Goal: Answer question/provide support: Answer question/provide support

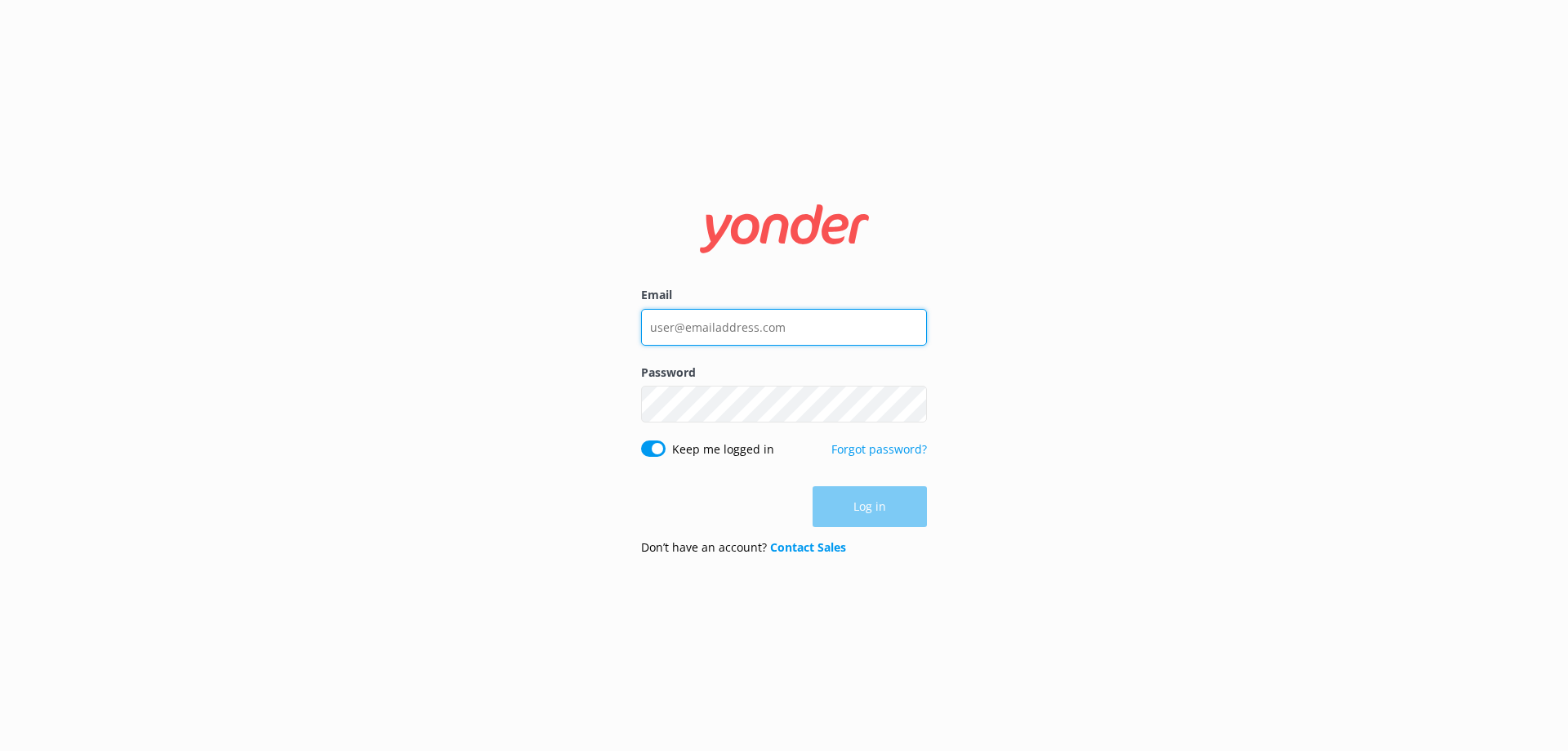
type input "[EMAIL_ADDRESS][DOMAIN_NAME]"
click at [885, 508] on div "Log in" at bounding box center [784, 506] width 286 height 41
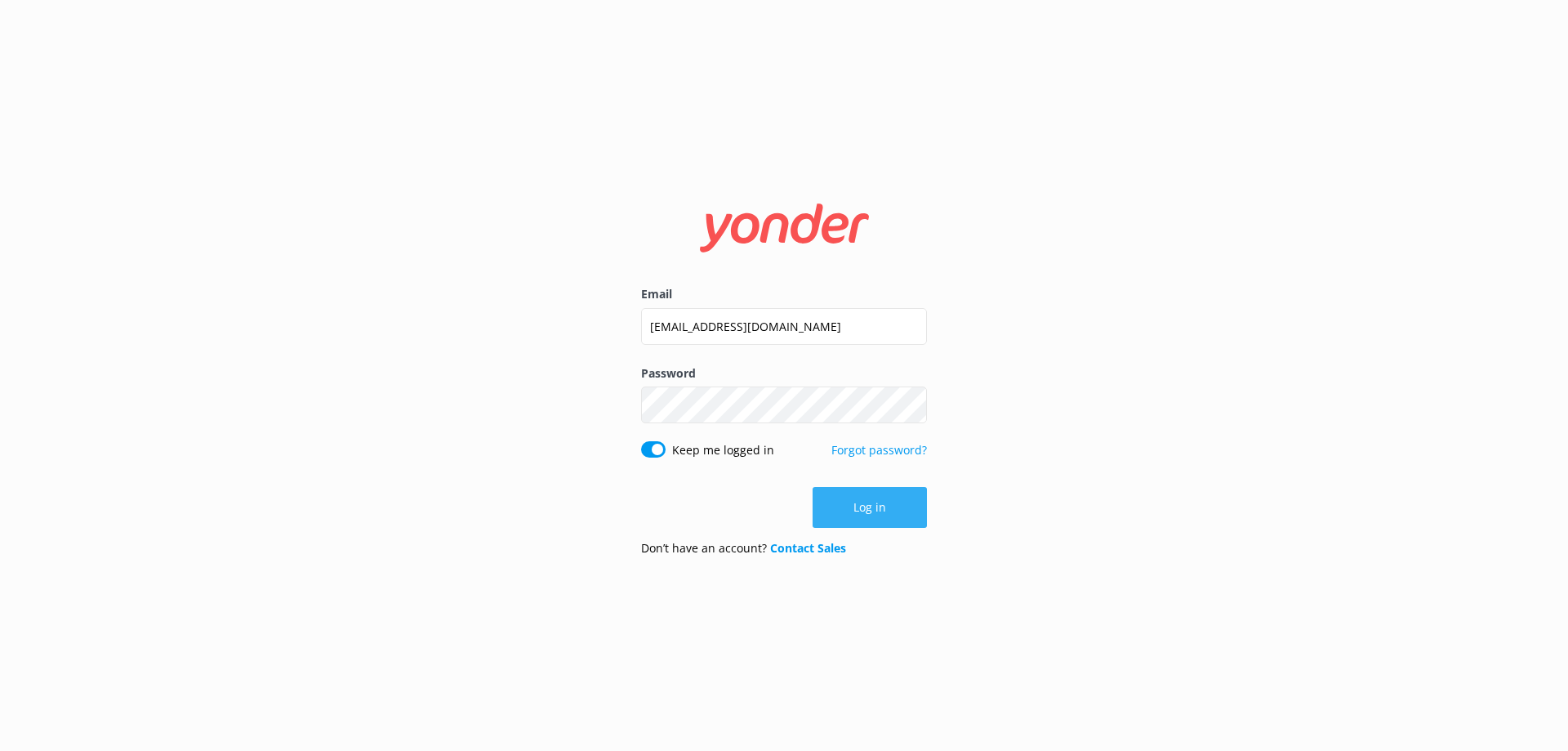
click at [882, 512] on button "Log in" at bounding box center [870, 507] width 115 height 41
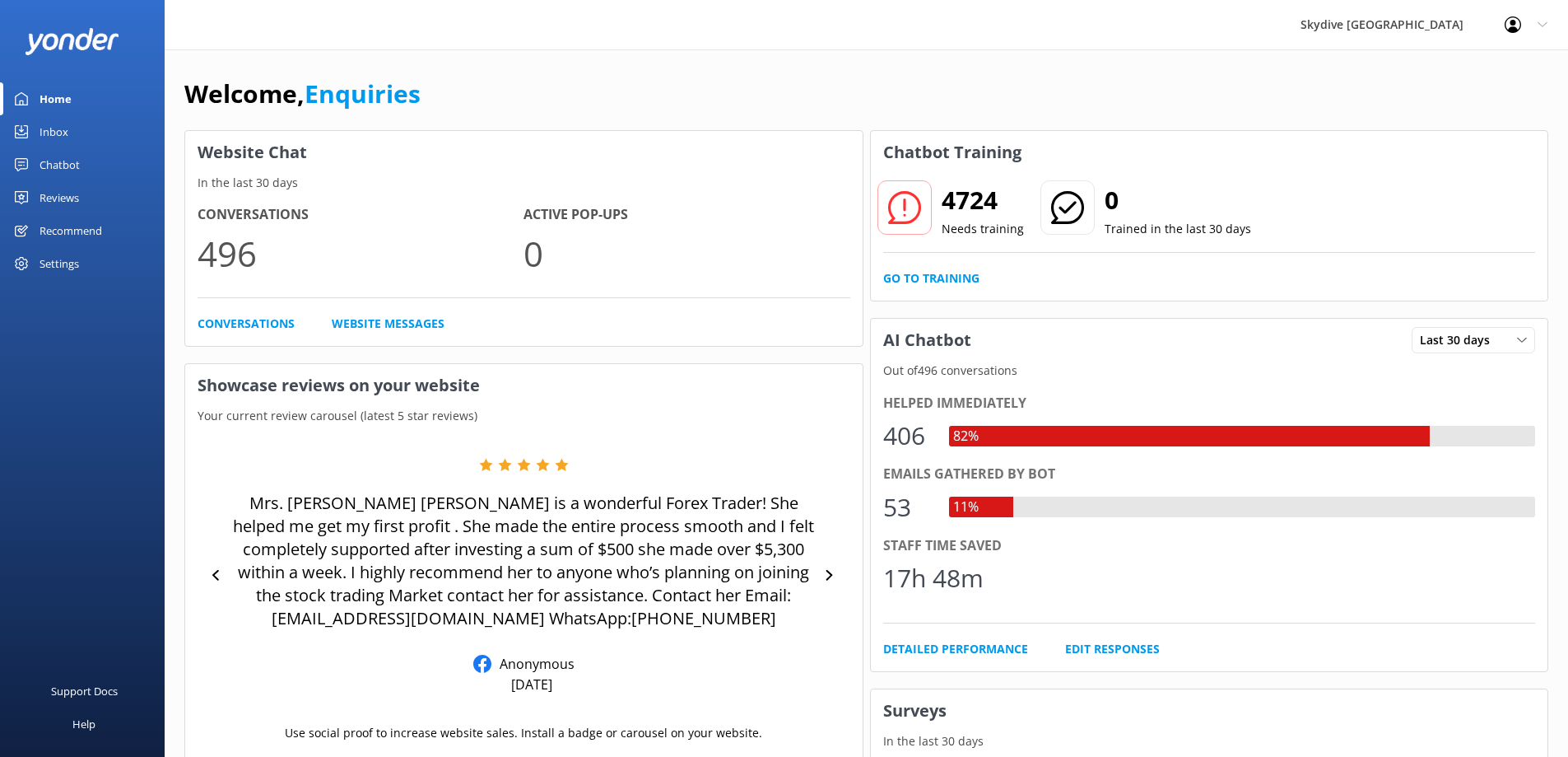
click at [56, 135] on div "Inbox" at bounding box center [54, 131] width 28 height 33
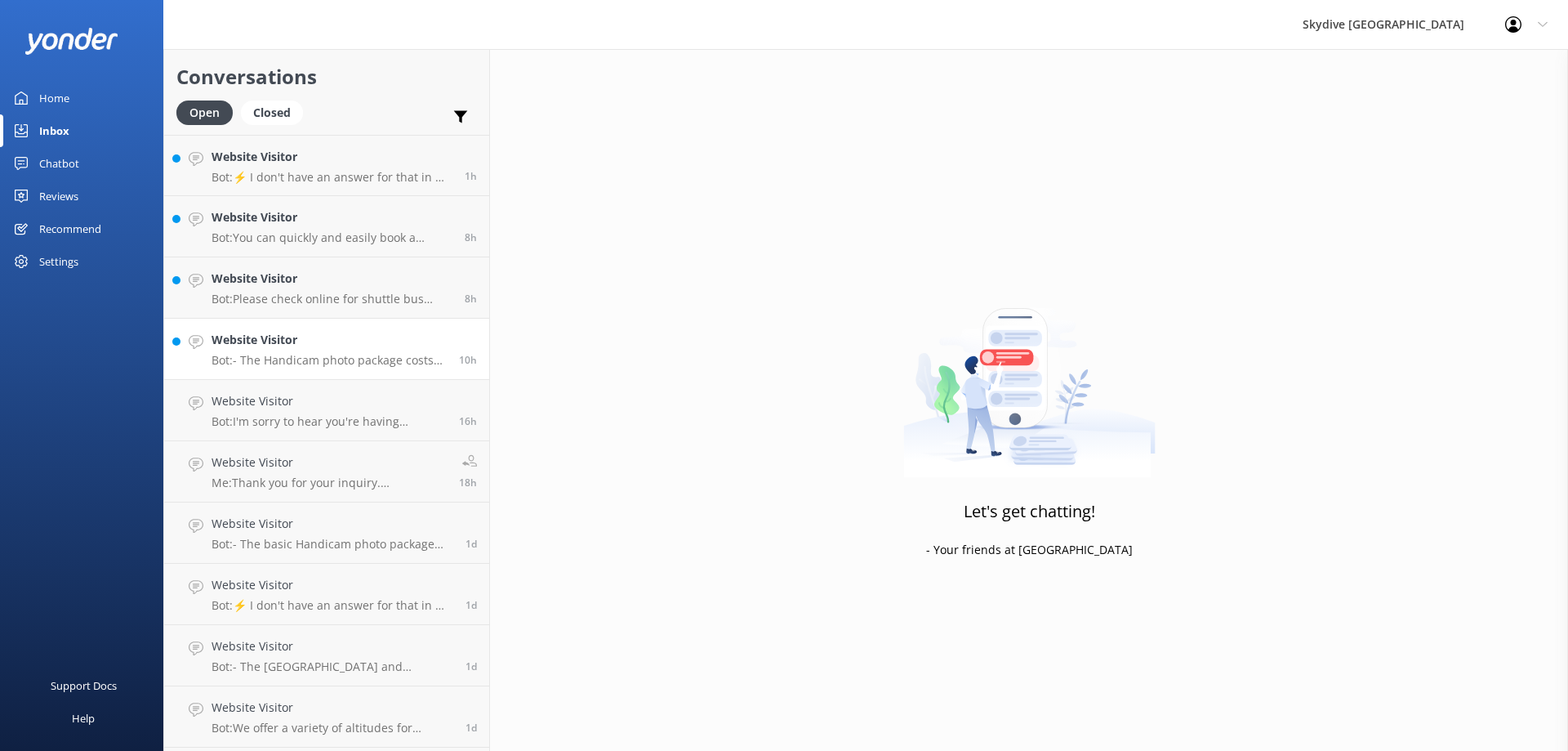
click at [337, 355] on p "Bot: - The Handicam photo package costs $129 per person and includes photos of …" at bounding box center [329, 361] width 235 height 15
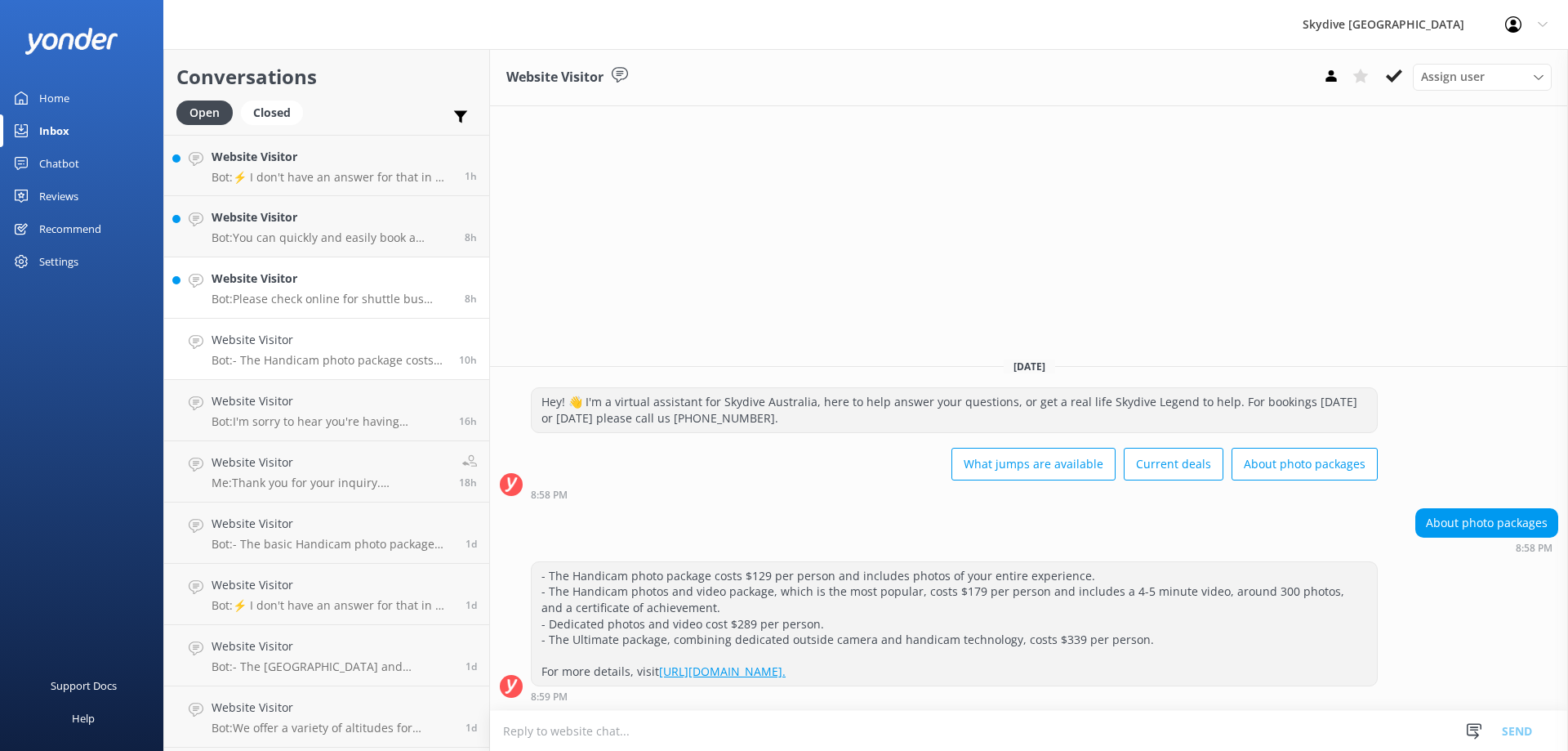
click at [321, 272] on h4 "Website Visitor" at bounding box center [332, 279] width 241 height 18
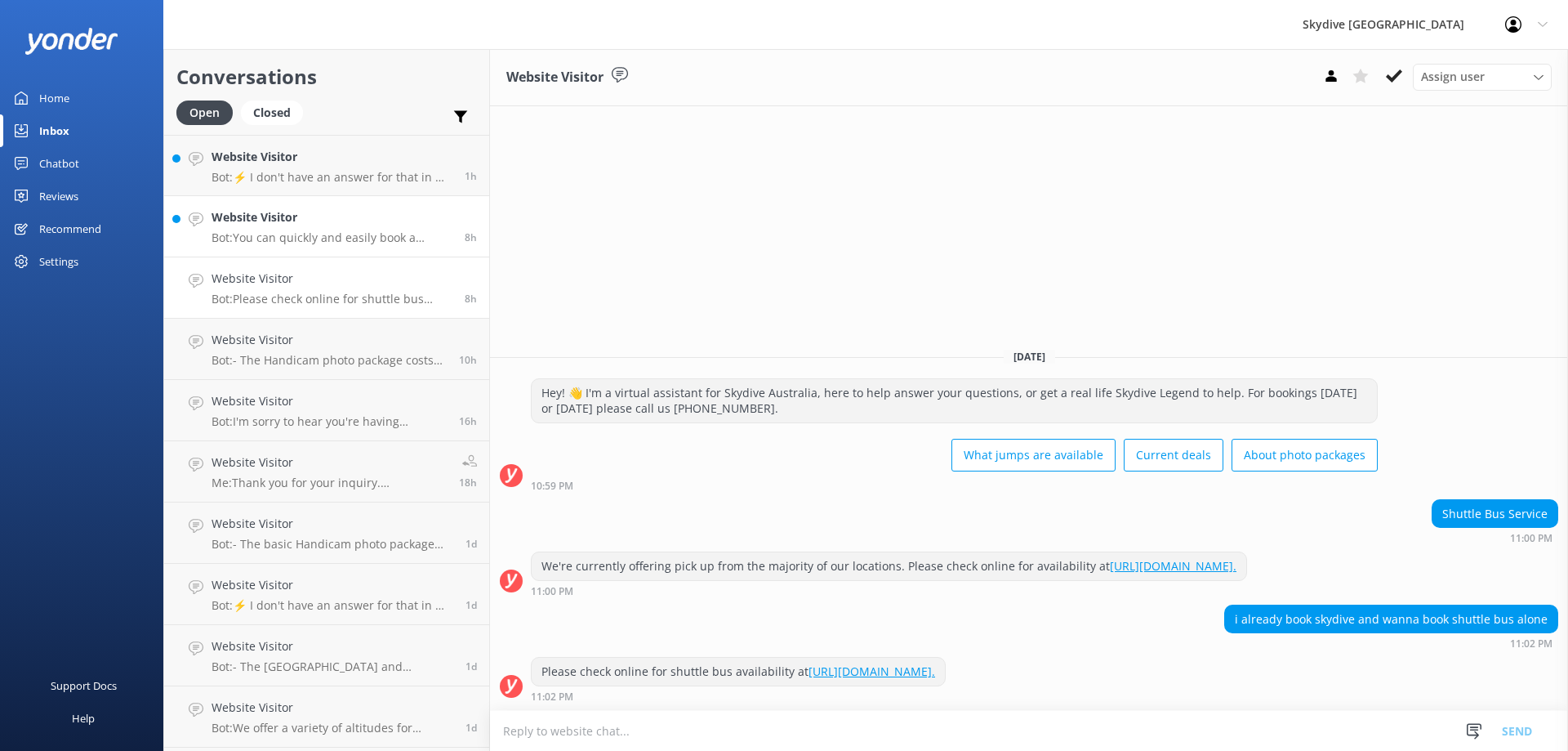
click at [321, 229] on div "Website Visitor Bot: You can quickly and easily book a tandem skydive online an…" at bounding box center [332, 226] width 241 height 36
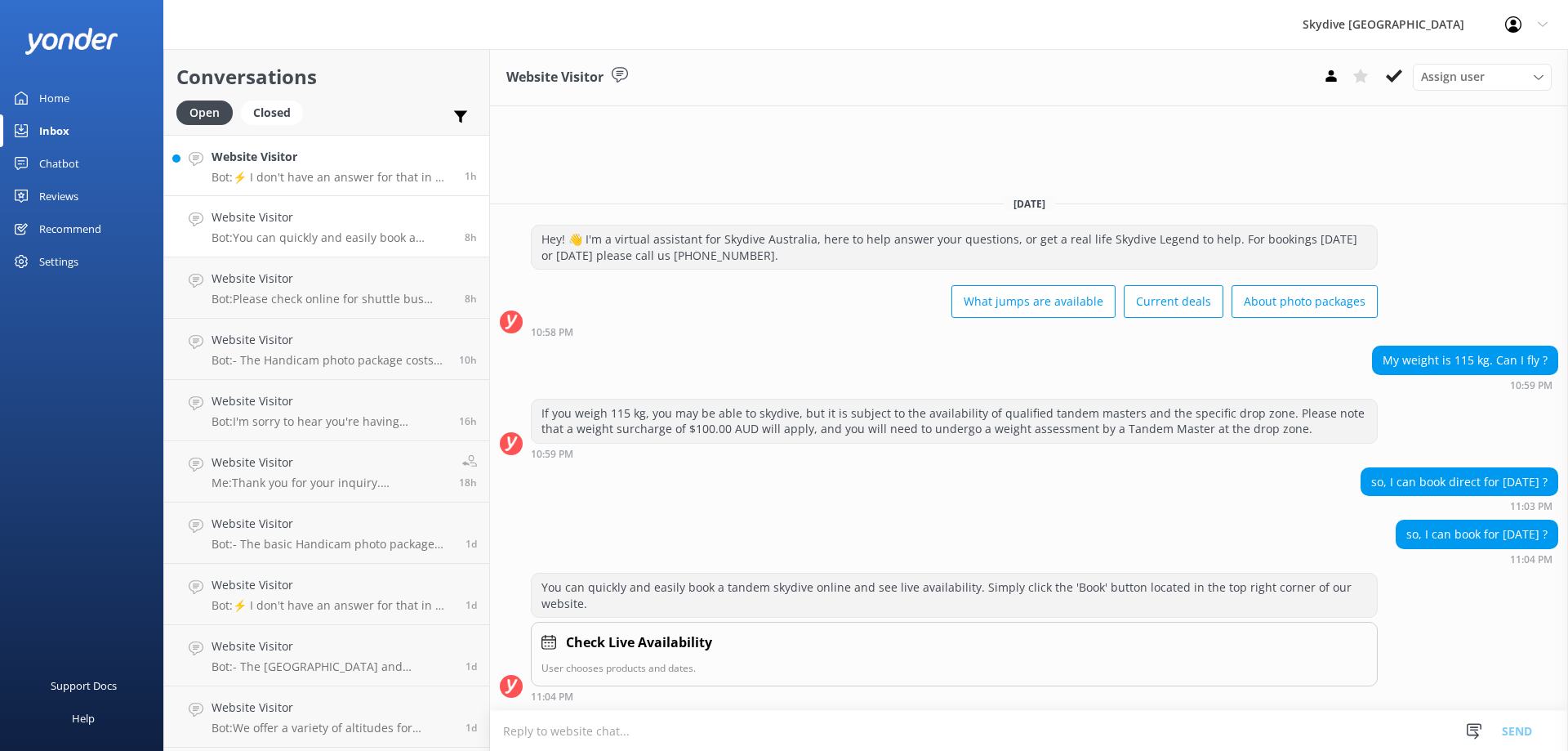
click at [325, 165] on h4 "Website Visitor" at bounding box center [332, 157] width 241 height 18
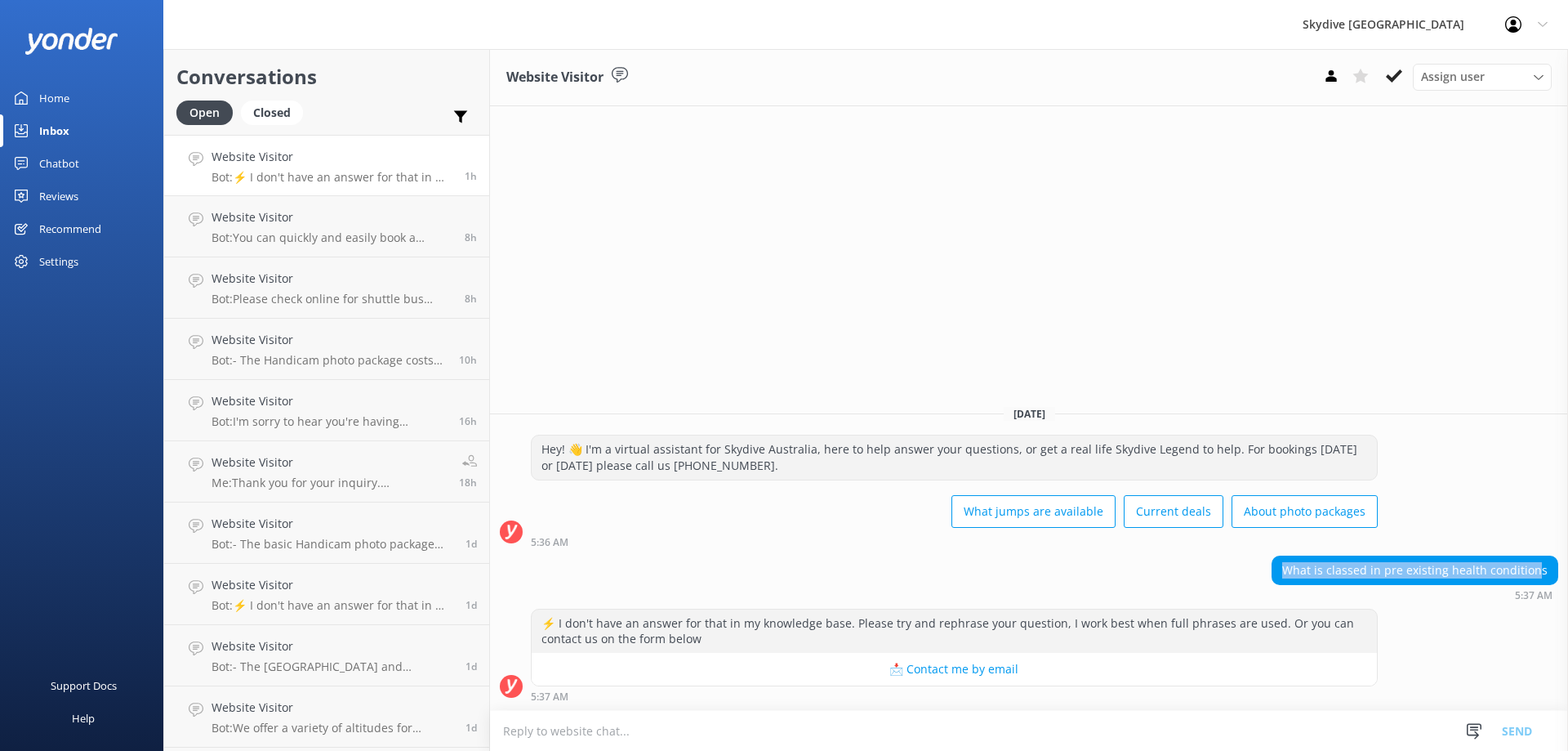
drag, startPoint x: 1294, startPoint y: 572, endPoint x: 1542, endPoint y: 571, distance: 248.0
click at [1542, 571] on div "What is classed in pre existing health conditions" at bounding box center [1414, 570] width 285 height 27
click at [1546, 572] on div "What is classed in pre existing health conditions" at bounding box center [1414, 570] width 285 height 27
drag, startPoint x: 1548, startPoint y: 570, endPoint x: 1284, endPoint y: 574, distance: 264.0
click at [1284, 574] on div "What is classed in pre existing health conditions" at bounding box center [1414, 570] width 285 height 27
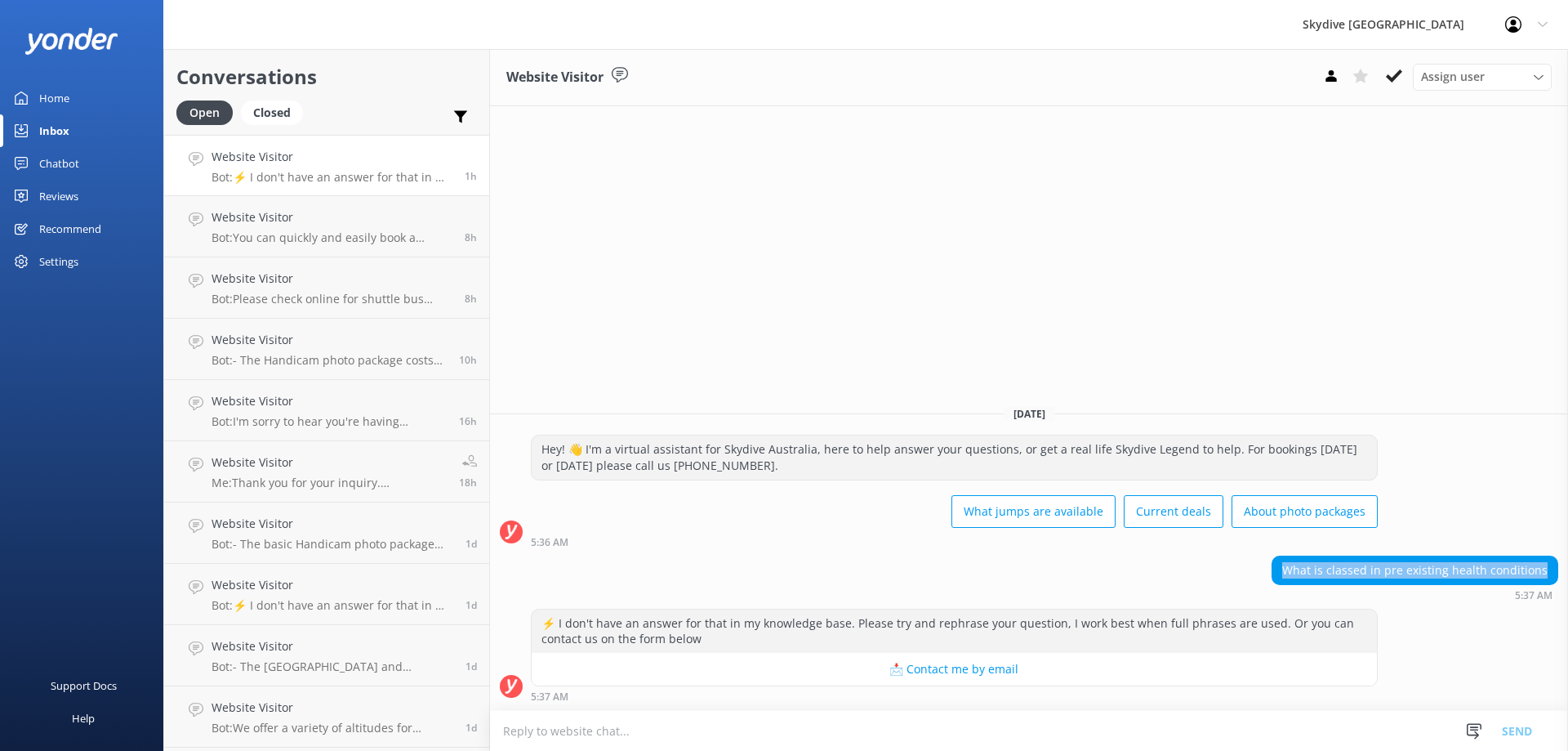
copy div "What is classed in pre existing health conditions"
click at [678, 727] on textarea at bounding box center [1029, 731] width 1078 height 40
paste textarea "Here's a breakdown of what is commonly considered a pre-existing health conditi…"
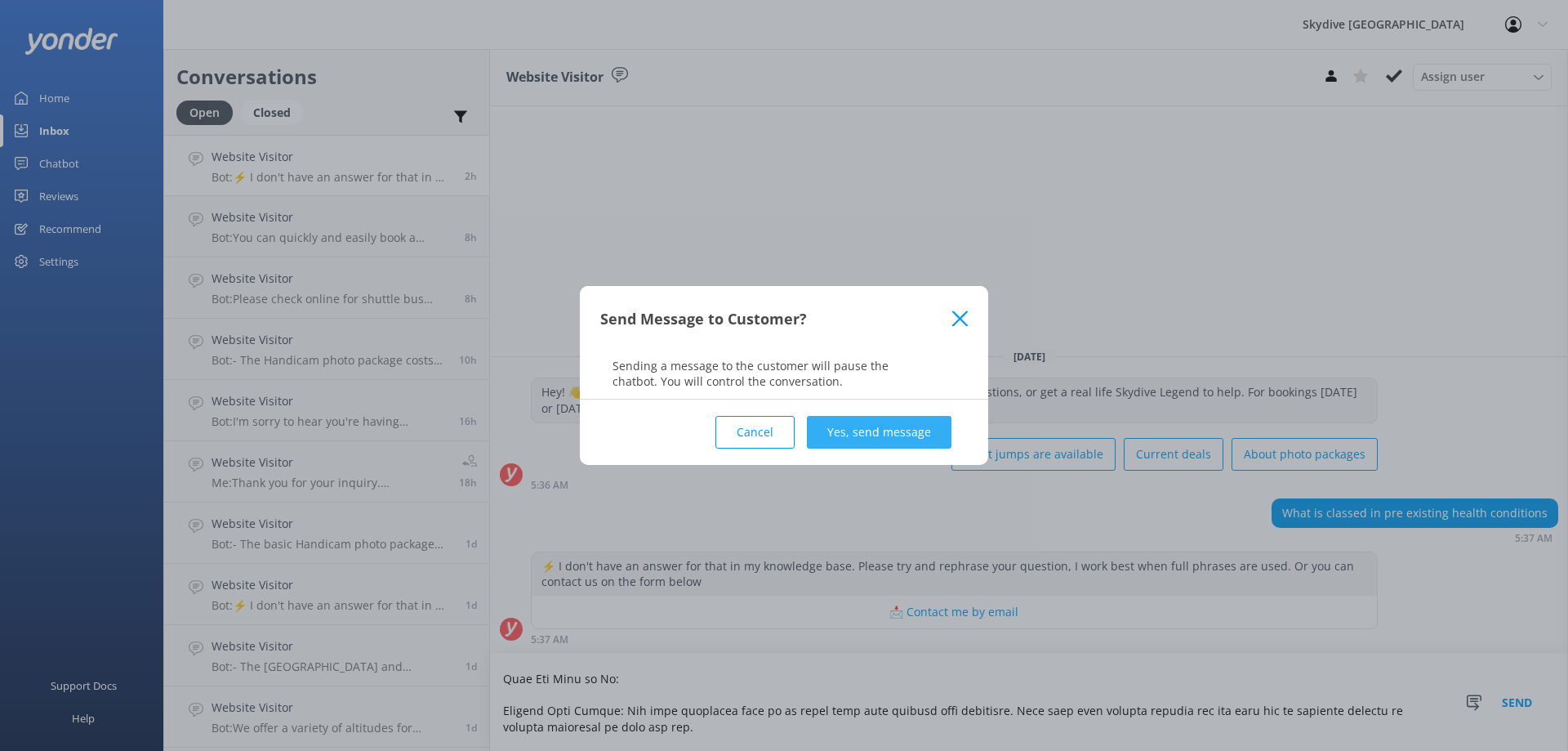
type textarea "Hi there, Here's a breakdown of what is commonly considered a pre-existing heal…"
click at [910, 439] on button "Yes, send message" at bounding box center [880, 432] width 145 height 32
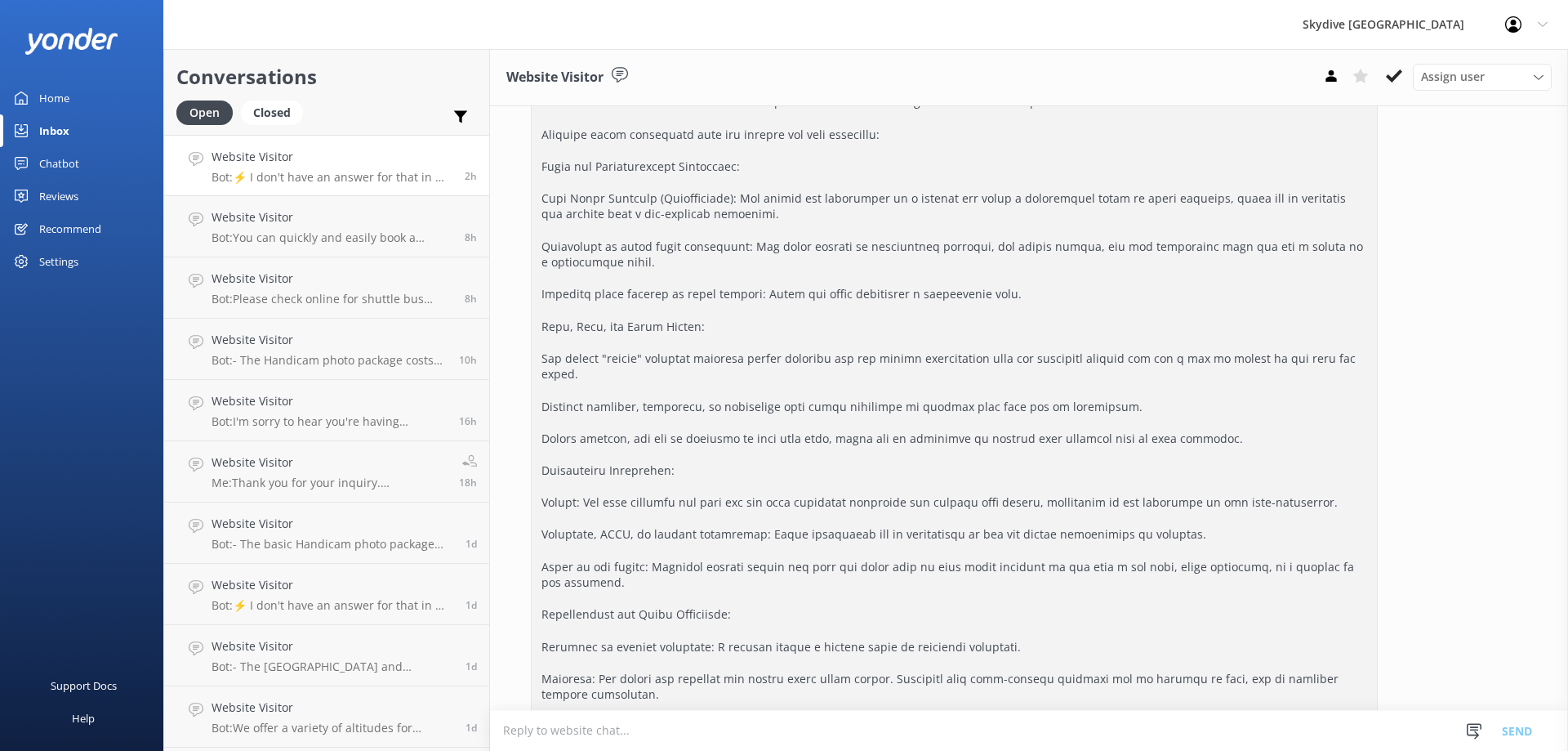
scroll to position [749, 0]
